Goal: Contribute content

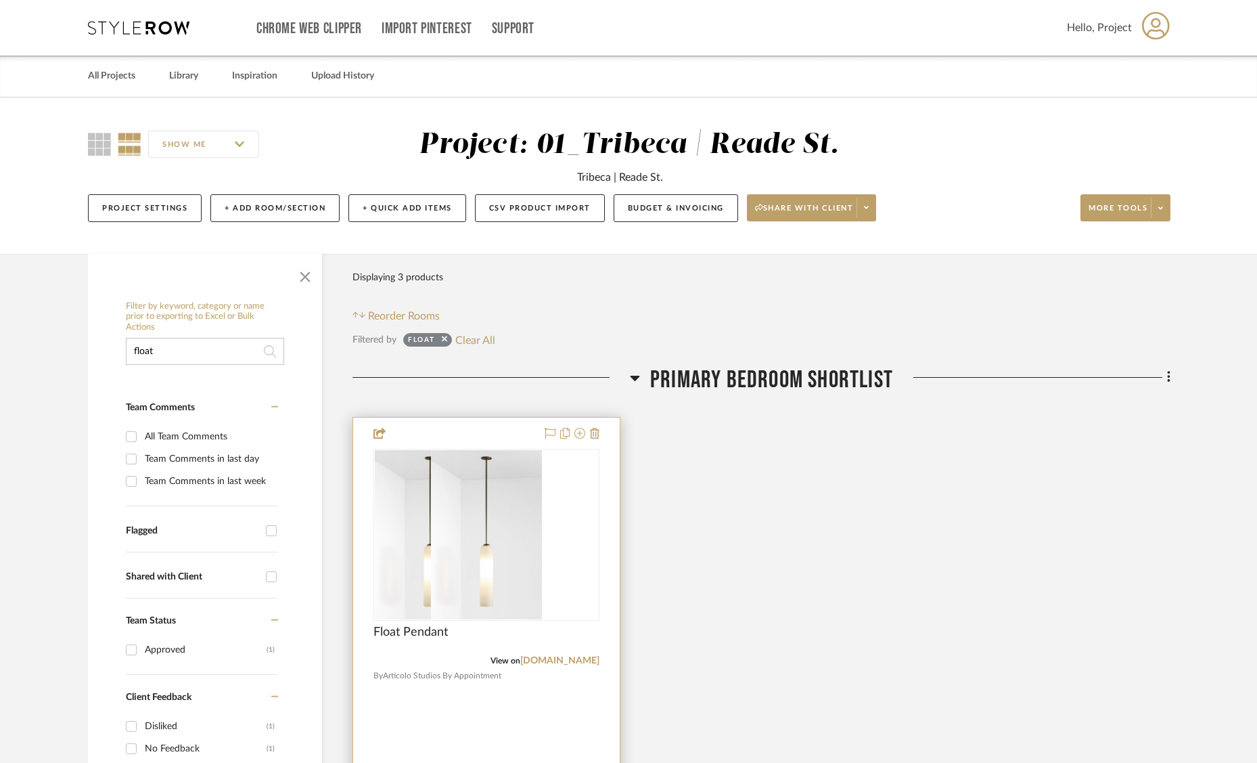
click at [563, 550] on div at bounding box center [487, 535] width 226 height 172
click at [552, 541] on div "0" at bounding box center [486, 534] width 225 height 171
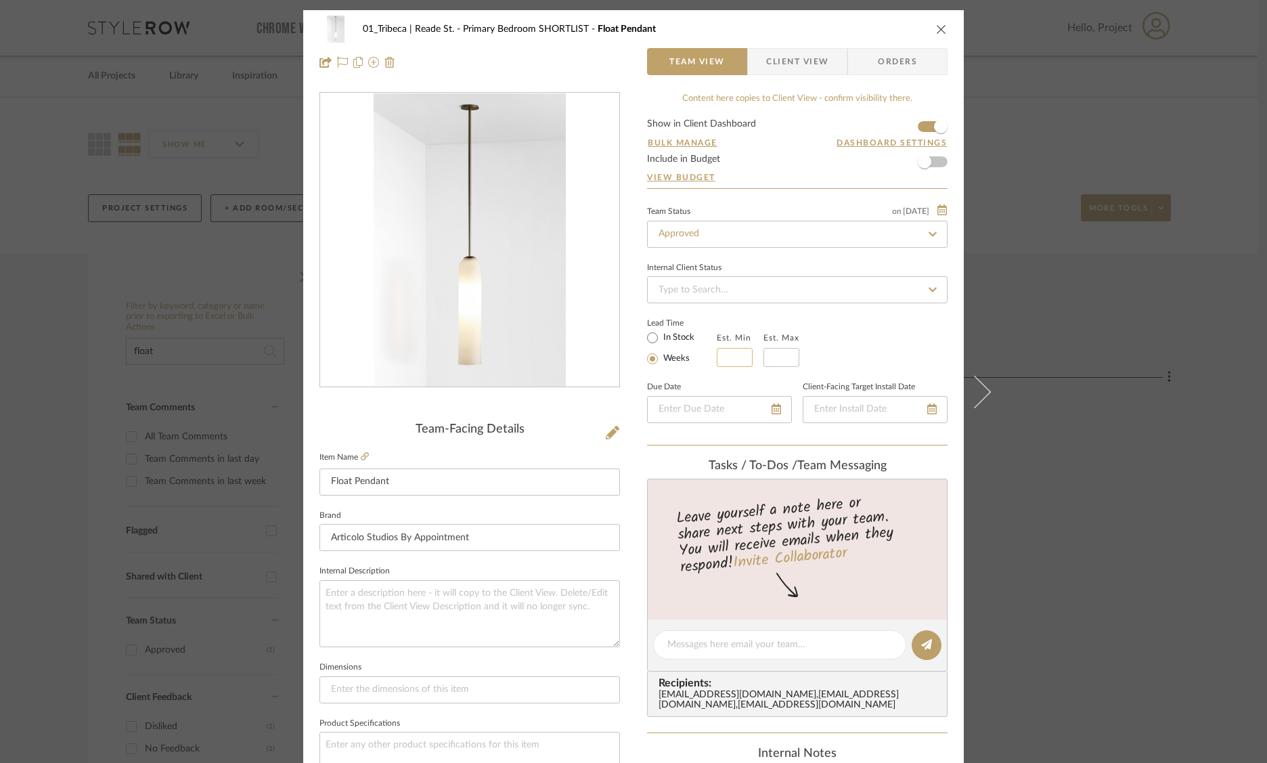
click at [730, 355] on input "text" at bounding box center [735, 357] width 36 height 19
type input "8"
click at [766, 356] on input "text" at bounding box center [781, 357] width 36 height 19
type input "10"
click at [911, 327] on div "Lead Time In Stock Weeks Est. Min 8 Est. Max 10" at bounding box center [797, 340] width 300 height 53
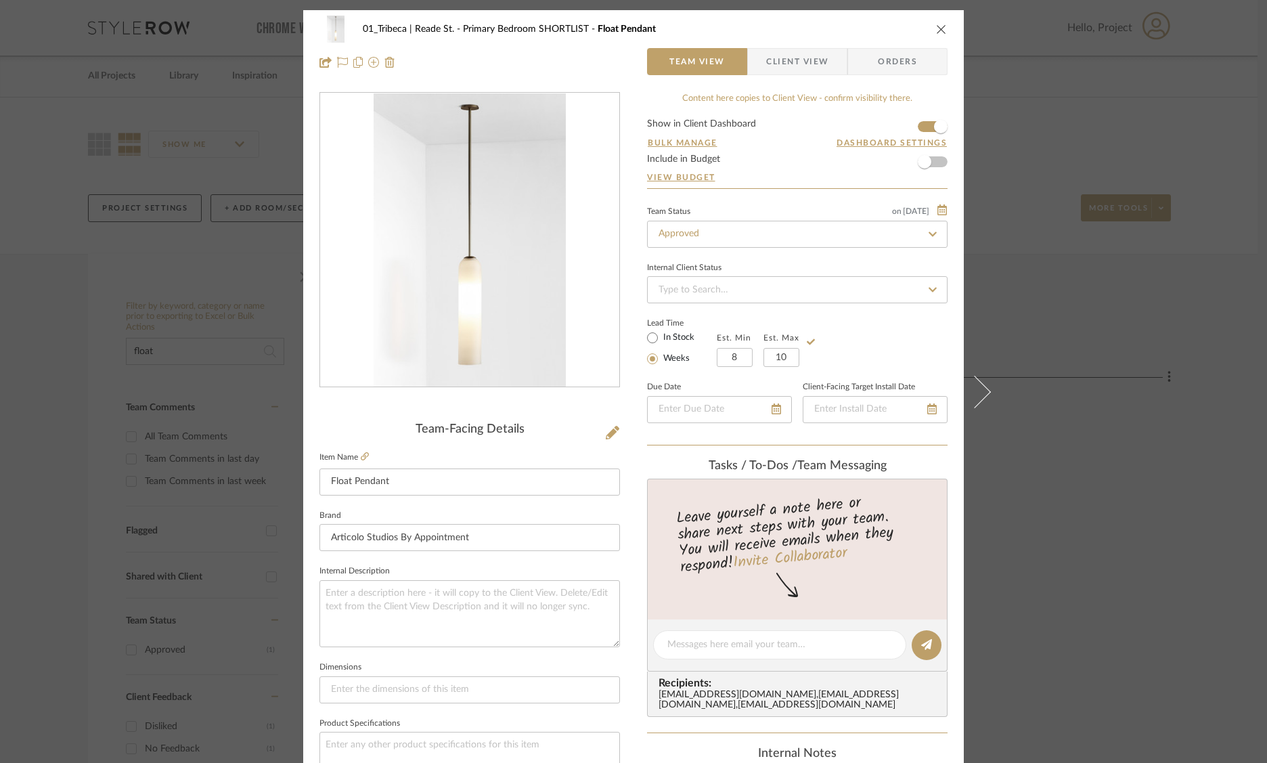
click at [936, 28] on icon "close" at bounding box center [941, 29] width 11 height 11
